Goal: Information Seeking & Learning: Learn about a topic

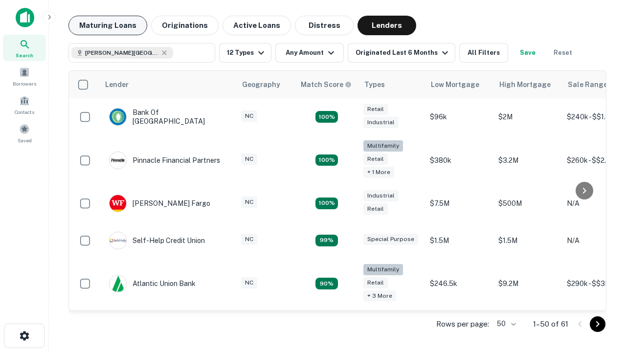
click at [108, 25] on button "Maturing Loans" at bounding box center [107, 26] width 79 height 20
